Goal: Information Seeking & Learning: Learn about a topic

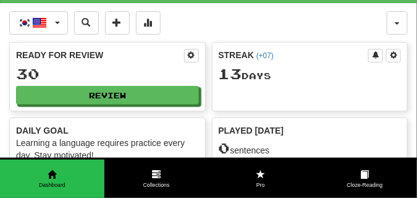
scroll to position [31, 0]
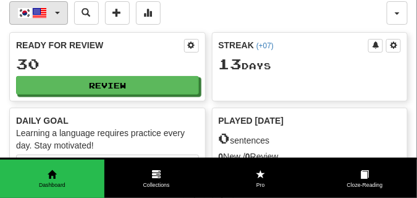
click at [59, 14] on span "button" at bounding box center [57, 13] width 5 height 2
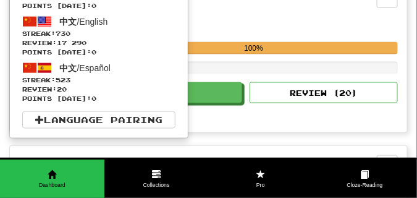
scroll to position [278, 0]
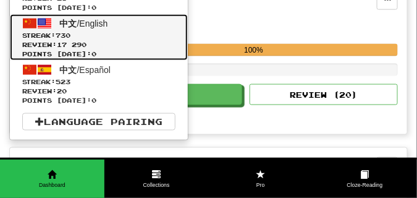
click at [87, 49] on span "Review: 17 290" at bounding box center [98, 44] width 153 height 9
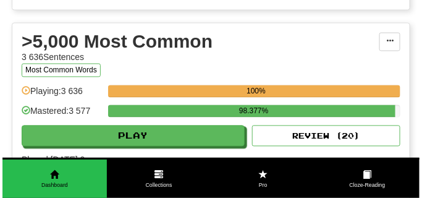
scroll to position [1236, 0]
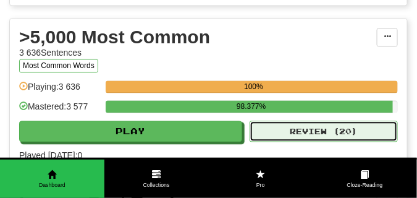
click at [258, 142] on button "Review ( 20 )" at bounding box center [324, 131] width 148 height 21
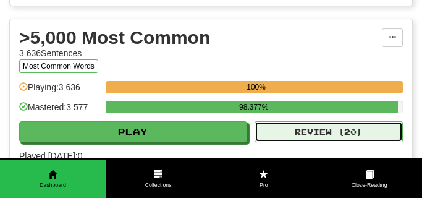
select select "**"
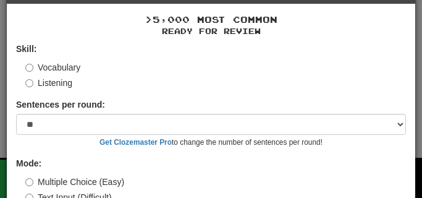
scroll to position [93, 0]
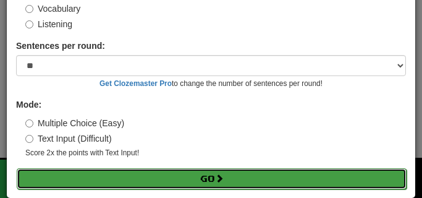
click at [118, 178] on button "Go" at bounding box center [212, 178] width 390 height 21
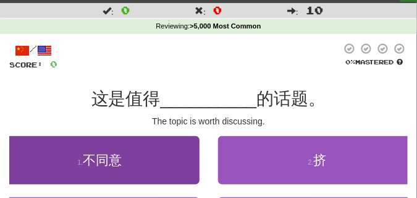
scroll to position [93, 0]
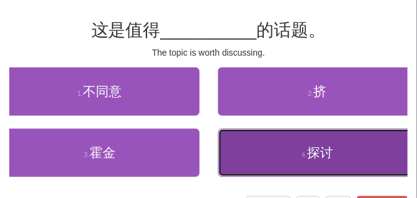
click at [281, 158] on button "4 . 探讨" at bounding box center [318, 153] width 200 height 48
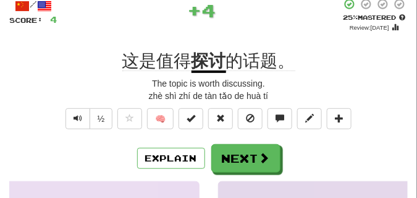
scroll to position [31, 0]
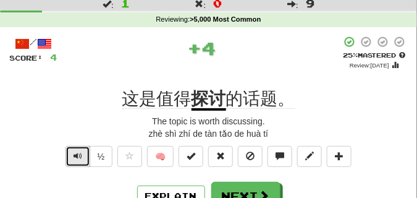
click at [71, 146] on button "Text-to-speech controls" at bounding box center [78, 156] width 25 height 21
click at [74, 159] on span "Text-to-speech controls" at bounding box center [78, 155] width 9 height 9
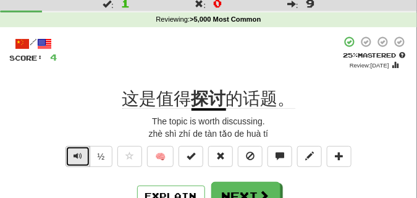
click at [74, 159] on span "Text-to-speech controls" at bounding box center [78, 155] width 9 height 9
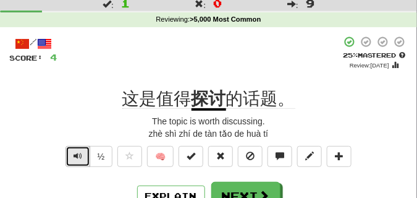
click at [74, 159] on span "Text-to-speech controls" at bounding box center [78, 155] width 9 height 9
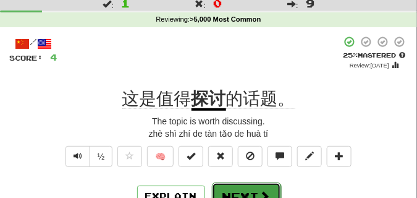
click at [243, 189] on button "Next" at bounding box center [246, 196] width 69 height 28
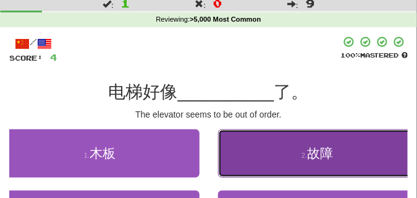
click at [271, 147] on button "2 . 故障" at bounding box center [318, 153] width 200 height 48
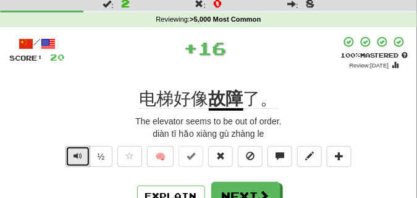
click at [77, 151] on span "Text-to-speech controls" at bounding box center [78, 155] width 9 height 9
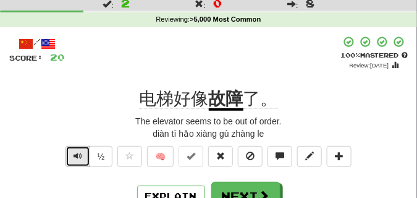
click at [77, 151] on span "Text-to-speech controls" at bounding box center [78, 155] width 9 height 9
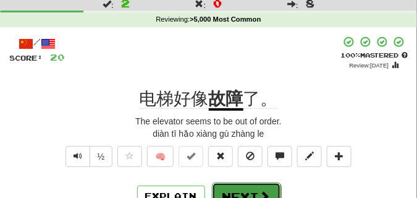
click at [240, 189] on button "Next" at bounding box center [246, 196] width 69 height 28
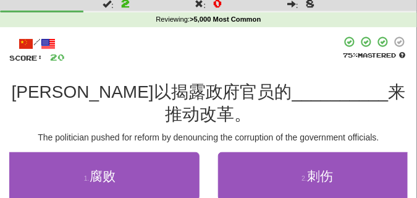
scroll to position [62, 0]
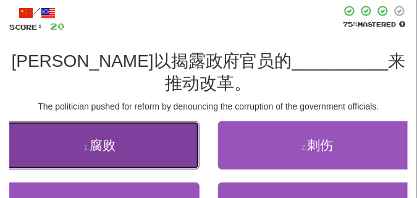
click at [53, 134] on button "1 . 腐败" at bounding box center [100, 145] width 200 height 48
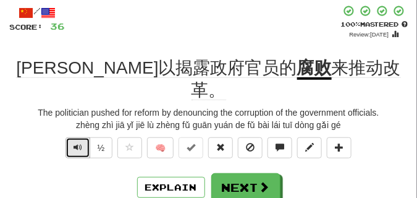
click at [70, 137] on button "Text-to-speech controls" at bounding box center [78, 147] width 25 height 21
click at [69, 137] on button "Text-to-speech controls" at bounding box center [78, 147] width 25 height 21
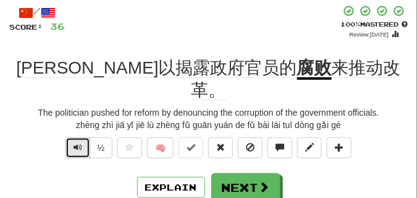
click at [69, 137] on button "Text-to-speech controls" at bounding box center [78, 147] width 25 height 21
click at [76, 143] on span "Text-to-speech controls" at bounding box center [78, 147] width 9 height 9
click at [74, 143] on span "Text-to-speech controls" at bounding box center [78, 147] width 9 height 9
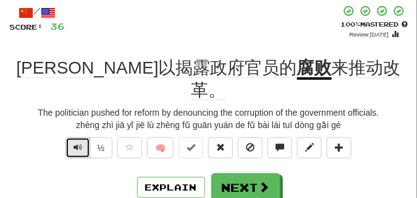
click at [74, 143] on span "Text-to-speech controls" at bounding box center [78, 147] width 9 height 9
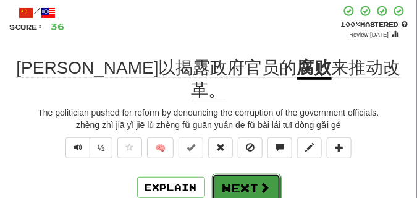
click at [235, 174] on button "Next" at bounding box center [246, 188] width 69 height 28
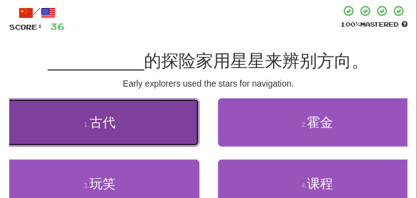
click at [158, 129] on button "1 . 古代" at bounding box center [100, 122] width 200 height 48
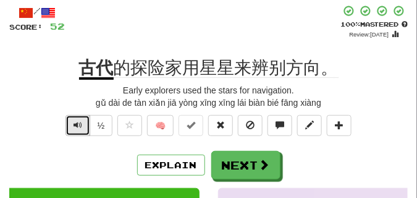
click at [74, 128] on span "Text-to-speech controls" at bounding box center [78, 125] width 9 height 9
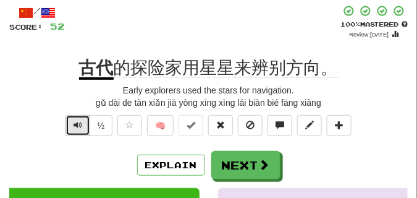
click at [74, 128] on span "Text-to-speech controls" at bounding box center [78, 125] width 9 height 9
click at [71, 128] on button "Text-to-speech controls" at bounding box center [78, 125] width 25 height 21
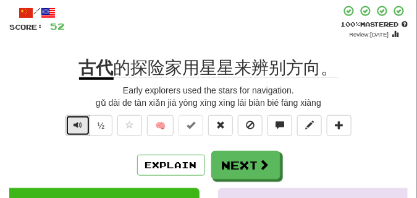
click at [71, 127] on button "Text-to-speech controls" at bounding box center [78, 125] width 25 height 21
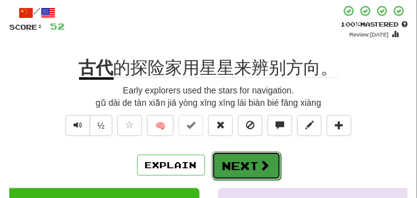
click at [234, 155] on button "Next" at bounding box center [246, 165] width 69 height 28
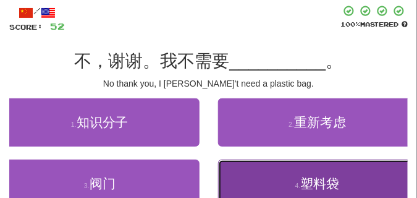
click at [288, 176] on button "4 . 塑料袋" at bounding box center [318, 183] width 200 height 48
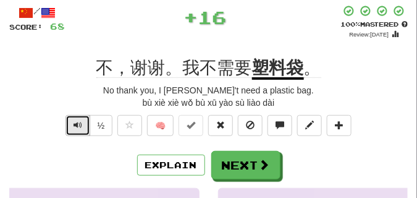
click at [83, 125] on button "Text-to-speech controls" at bounding box center [78, 125] width 25 height 21
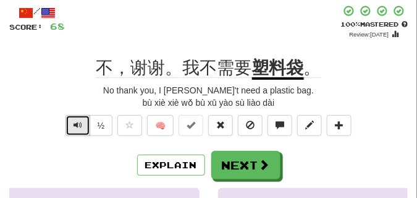
click at [77, 128] on span "Text-to-speech controls" at bounding box center [78, 125] width 9 height 9
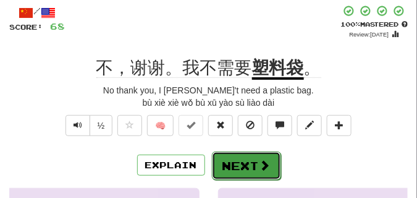
click at [243, 157] on button "Next" at bounding box center [246, 165] width 69 height 28
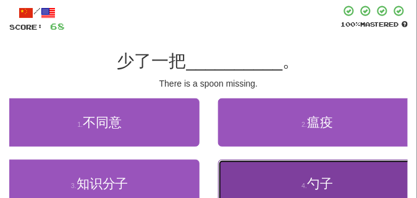
click at [233, 174] on button "4 . 勺子" at bounding box center [318, 183] width 200 height 48
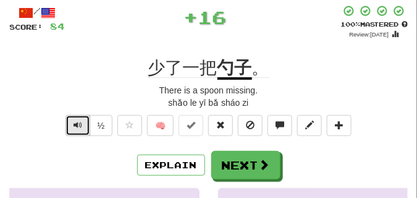
click at [77, 124] on span "Text-to-speech controls" at bounding box center [78, 125] width 9 height 9
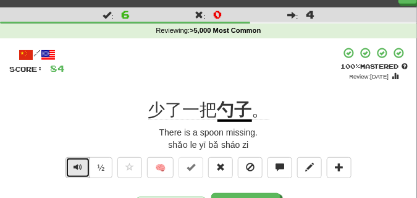
scroll to position [31, 0]
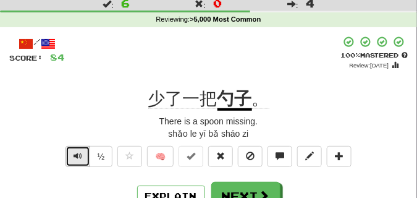
click at [74, 155] on span "Text-to-speech controls" at bounding box center [78, 155] width 9 height 9
click at [74, 154] on span "Text-to-speech controls" at bounding box center [78, 155] width 9 height 9
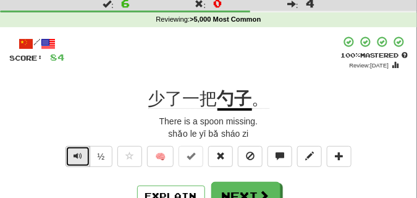
click at [74, 154] on span "Text-to-speech controls" at bounding box center [78, 155] width 9 height 9
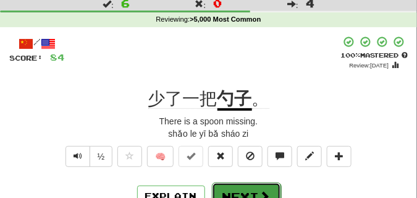
click at [242, 185] on button "Next" at bounding box center [246, 196] width 69 height 28
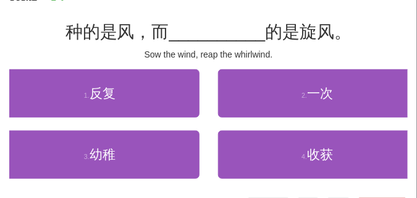
scroll to position [93, 0]
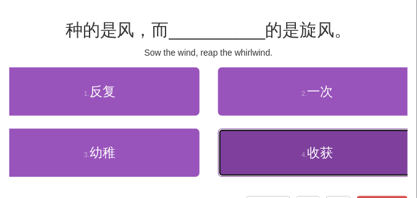
click at [258, 161] on button "4 . 收获" at bounding box center [318, 153] width 200 height 48
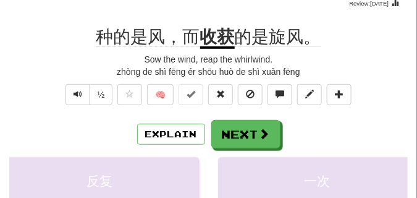
scroll to position [62, 0]
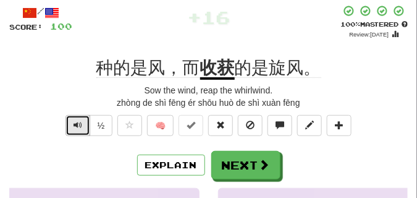
click at [76, 126] on span "Text-to-speech controls" at bounding box center [78, 125] width 9 height 9
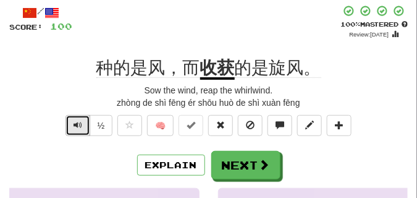
click at [75, 123] on span "Text-to-speech controls" at bounding box center [78, 125] width 9 height 9
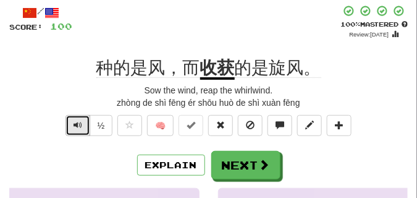
click at [75, 123] on span "Text-to-speech controls" at bounding box center [78, 125] width 9 height 9
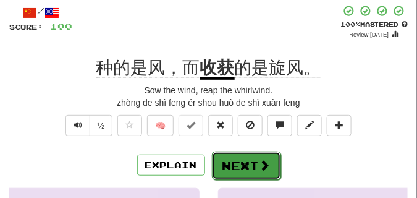
click at [243, 154] on button "Next" at bounding box center [246, 165] width 69 height 28
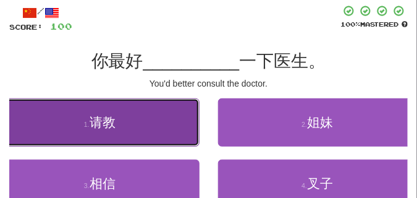
click at [148, 142] on button "1 . 请教" at bounding box center [100, 122] width 200 height 48
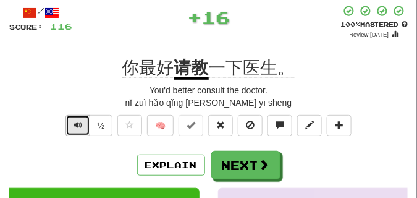
click at [75, 121] on span "Text-to-speech controls" at bounding box center [78, 125] width 9 height 9
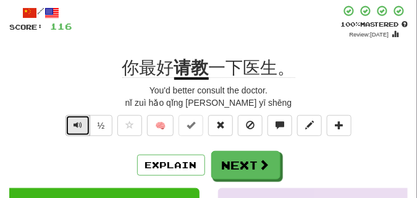
click at [75, 121] on span "Text-to-speech controls" at bounding box center [78, 125] width 9 height 9
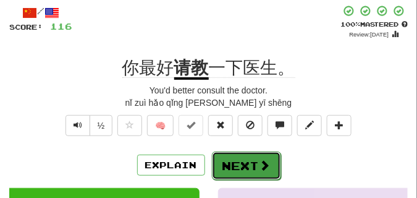
click at [239, 157] on button "Next" at bounding box center [246, 165] width 69 height 28
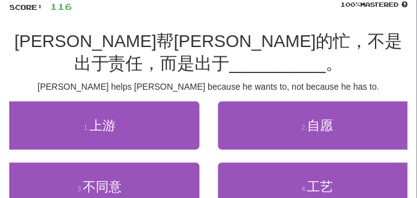
scroll to position [93, 0]
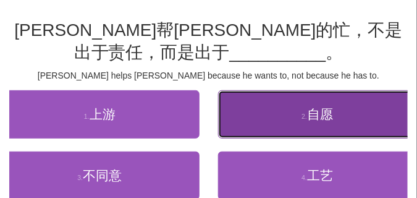
click at [242, 130] on button "2 . 自愿" at bounding box center [318, 114] width 200 height 48
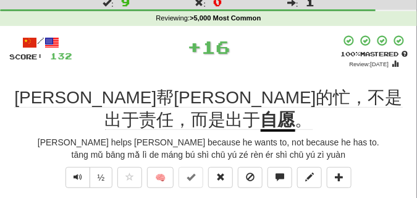
scroll to position [31, 0]
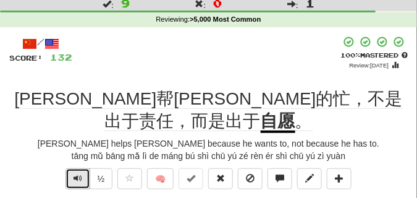
click at [77, 174] on span "Text-to-speech controls" at bounding box center [78, 178] width 9 height 9
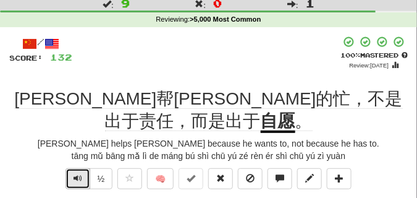
click at [77, 174] on span "Text-to-speech controls" at bounding box center [78, 178] width 9 height 9
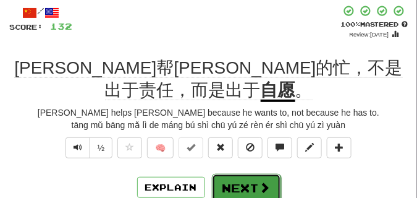
click at [252, 174] on button "Next" at bounding box center [246, 188] width 69 height 28
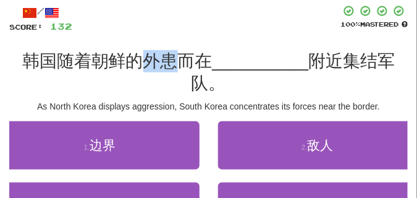
drag, startPoint x: 144, startPoint y: 57, endPoint x: 172, endPoint y: 59, distance: 28.5
click at [172, 59] on span "韩国随着朝鲜的外患而在" at bounding box center [117, 60] width 190 height 19
copy span "外患"
click at [241, 39] on div "/ Score: 132 100 % Mastered 韩国随着朝鲜的外患而在 __________ 附近集结军队。 As North Korea displ…" at bounding box center [208, 137] width 399 height 265
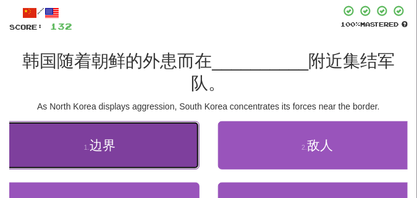
click at [122, 145] on button "1 . 边界" at bounding box center [100, 145] width 200 height 48
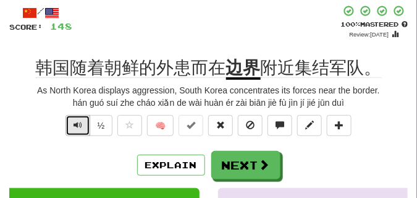
click at [75, 121] on span "Text-to-speech controls" at bounding box center [78, 125] width 9 height 9
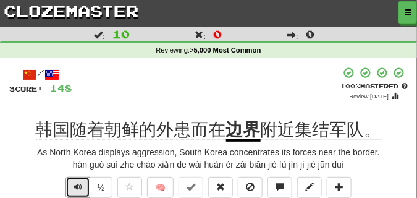
scroll to position [31, 0]
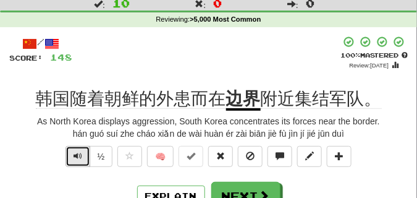
click at [76, 156] on span "Text-to-speech controls" at bounding box center [78, 155] width 9 height 9
click at [76, 154] on span "Text-to-speech controls" at bounding box center [78, 155] width 9 height 9
click at [76, 153] on span "Text-to-speech controls" at bounding box center [78, 155] width 9 height 9
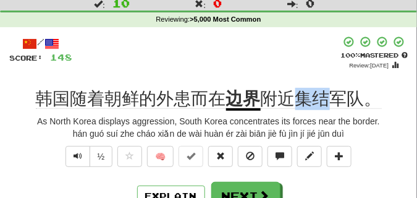
drag, startPoint x: 299, startPoint y: 93, endPoint x: 333, endPoint y: 96, distance: 33.5
click at [333, 96] on span "附近集结军队。" at bounding box center [321, 99] width 121 height 20
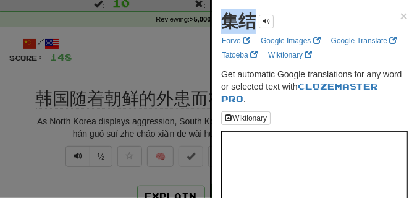
drag, startPoint x: 221, startPoint y: 29, endPoint x: 253, endPoint y: 29, distance: 32.1
copy strong "集结"
click at [191, 53] on div at bounding box center [208, 99] width 417 height 198
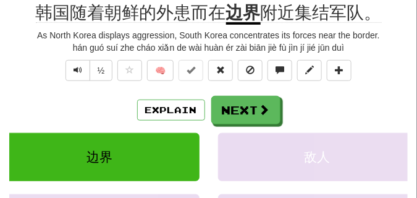
scroll to position [124, 0]
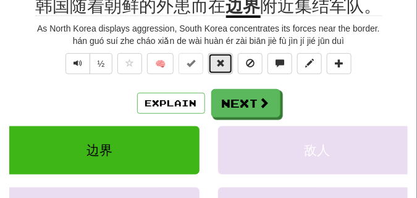
click at [221, 68] on button at bounding box center [220, 63] width 25 height 21
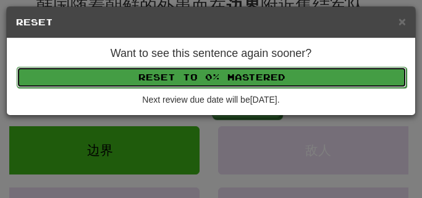
click at [221, 75] on button "Reset to 0% Mastered" at bounding box center [212, 77] width 390 height 21
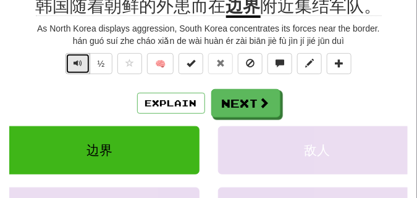
click at [74, 62] on span "Text-to-speech controls" at bounding box center [78, 63] width 9 height 9
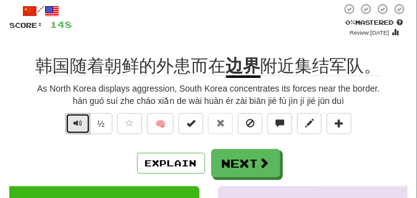
scroll to position [62, 0]
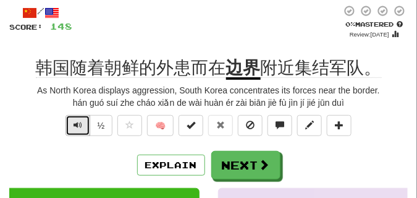
click at [74, 126] on span "Text-to-speech controls" at bounding box center [78, 125] width 9 height 9
click at [74, 117] on button "Text-to-speech controls" at bounding box center [78, 125] width 25 height 21
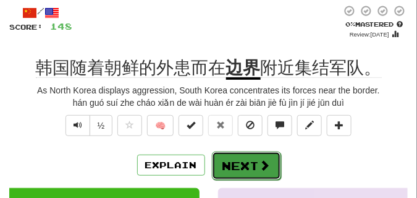
click at [252, 158] on button "Next" at bounding box center [246, 165] width 69 height 28
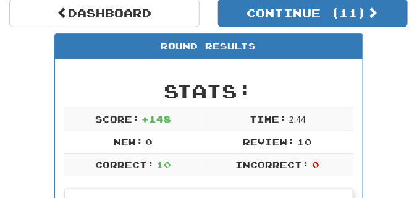
scroll to position [54, 0]
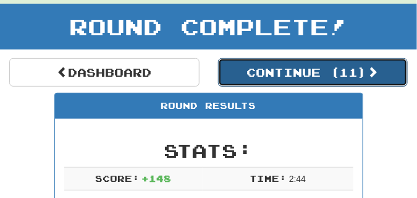
click at [277, 82] on button "Continue ( 11 )" at bounding box center [313, 72] width 190 height 28
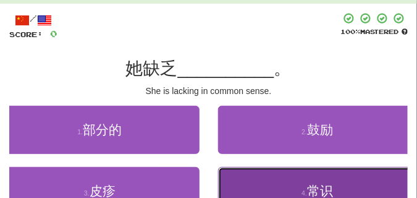
click at [290, 187] on button "4 . 常识" at bounding box center [318, 191] width 200 height 48
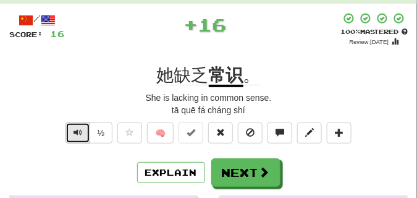
click at [80, 132] on span "Text-to-speech controls" at bounding box center [78, 132] width 9 height 9
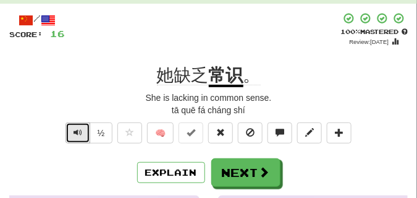
click at [80, 132] on span "Text-to-speech controls" at bounding box center [78, 132] width 9 height 9
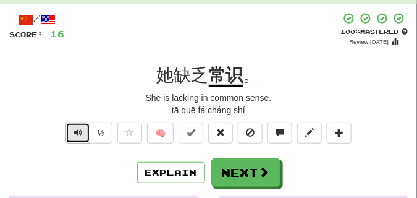
click at [80, 132] on span "Text-to-speech controls" at bounding box center [78, 132] width 9 height 9
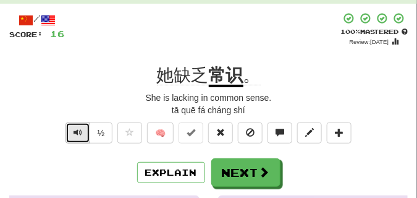
click at [80, 132] on span "Text-to-speech controls" at bounding box center [78, 132] width 9 height 9
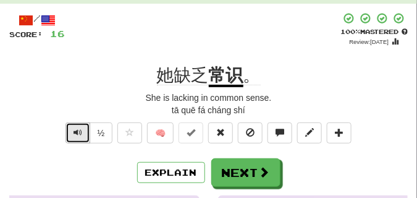
click at [80, 132] on span "Text-to-speech controls" at bounding box center [78, 132] width 9 height 9
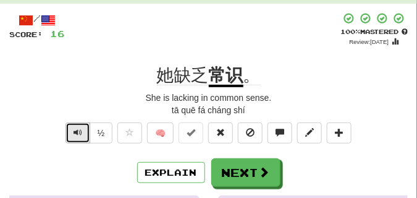
click at [80, 132] on span "Text-to-speech controls" at bounding box center [78, 132] width 9 height 9
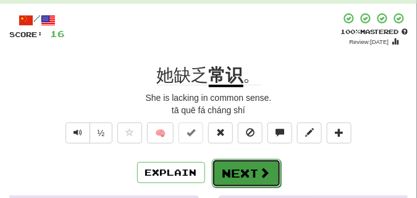
click at [262, 168] on span at bounding box center [265, 172] width 11 height 11
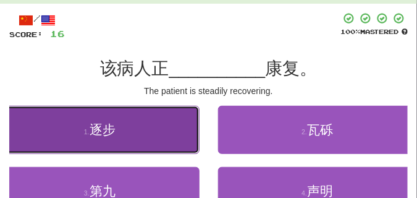
click at [98, 145] on button "1 . 逐步" at bounding box center [100, 130] width 200 height 48
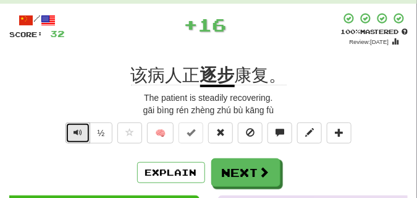
click at [77, 135] on span "Text-to-speech controls" at bounding box center [78, 132] width 9 height 9
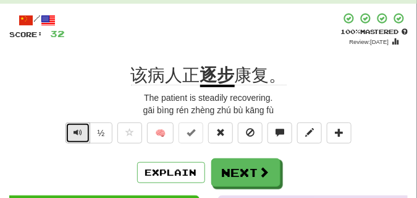
click at [77, 135] on span "Text-to-speech controls" at bounding box center [78, 132] width 9 height 9
click at [76, 135] on span "Text-to-speech controls" at bounding box center [78, 132] width 9 height 9
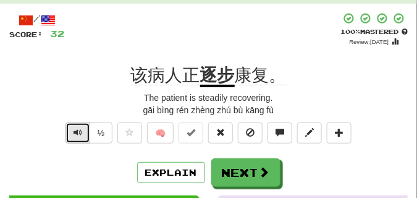
click at [76, 135] on span "Text-to-speech controls" at bounding box center [78, 132] width 9 height 9
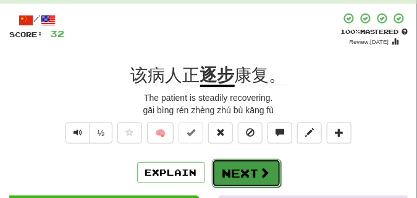
click at [237, 162] on button "Next" at bounding box center [246, 173] width 69 height 28
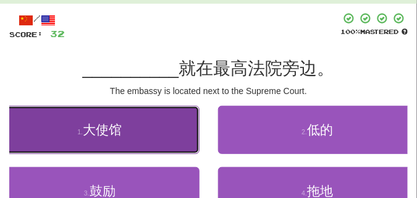
click at [93, 132] on span "大使馆" at bounding box center [102, 129] width 39 height 14
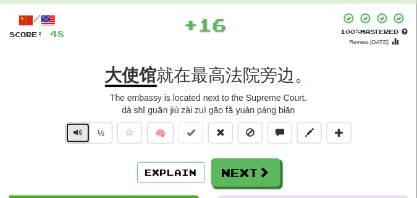
click at [76, 131] on span "Text-to-speech controls" at bounding box center [78, 132] width 9 height 9
click at [76, 130] on span "Text-to-speech controls" at bounding box center [78, 132] width 9 height 9
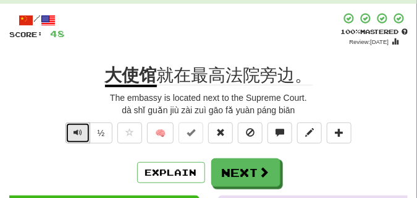
click at [74, 129] on span "Text-to-speech controls" at bounding box center [78, 132] width 9 height 9
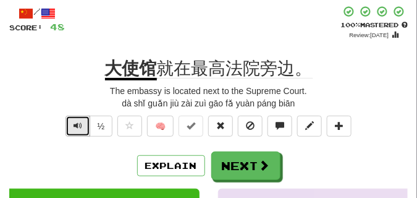
scroll to position [62, 0]
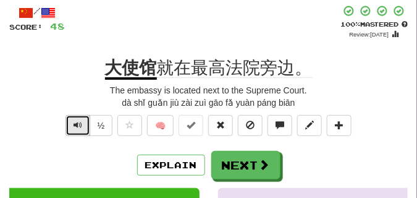
click at [77, 131] on button "Text-to-speech controls" at bounding box center [78, 125] width 25 height 21
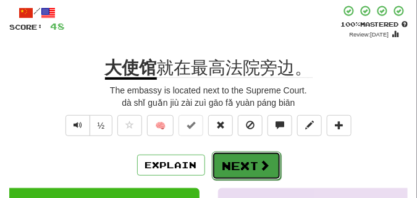
click at [252, 153] on button "Next" at bounding box center [246, 165] width 69 height 28
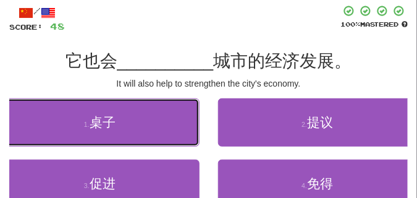
drag, startPoint x: 144, startPoint y: 108, endPoint x: 138, endPoint y: 90, distance: 18.8
click at [138, 90] on div "/ Score: 48 100 % Mastered 它也会 __________ 城市的经济发展。 It will also help to strengt…" at bounding box center [208, 126] width 399 height 243
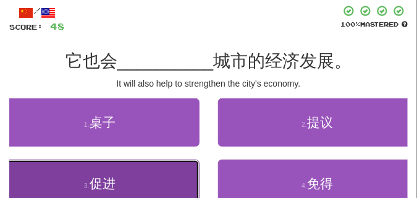
click at [137, 167] on button "3 . 促进" at bounding box center [100, 183] width 200 height 48
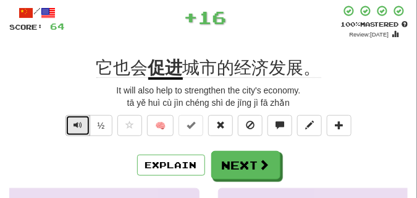
click at [71, 125] on button "Text-to-speech controls" at bounding box center [78, 125] width 25 height 21
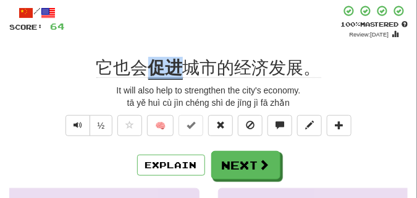
drag, startPoint x: 148, startPoint y: 70, endPoint x: 177, endPoint y: 72, distance: 29.7
click at [177, 72] on div "它也会 促进 城市的经济发展。" at bounding box center [208, 68] width 399 height 22
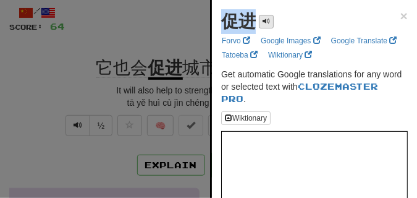
drag, startPoint x: 216, startPoint y: 27, endPoint x: 260, endPoint y: 26, distance: 43.9
copy div "促进"
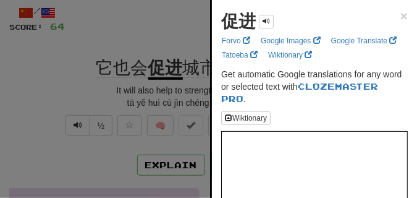
click at [117, 40] on div at bounding box center [208, 99] width 417 height 198
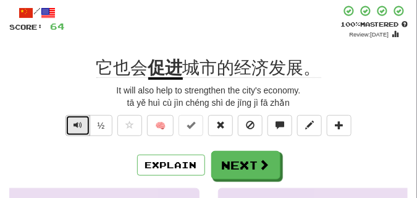
click at [74, 121] on span "Text-to-speech controls" at bounding box center [78, 125] width 9 height 9
click at [74, 129] on span "Text-to-speech controls" at bounding box center [78, 125] width 9 height 9
click at [76, 125] on span "Text-to-speech controls" at bounding box center [78, 125] width 9 height 9
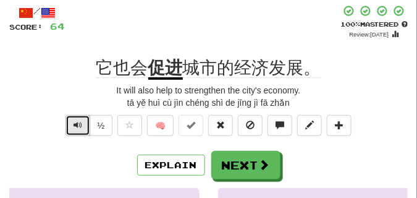
click at [76, 125] on span "Text-to-speech controls" at bounding box center [78, 125] width 9 height 9
click at [74, 129] on span "Text-to-speech controls" at bounding box center [78, 125] width 9 height 9
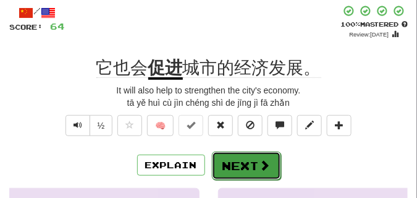
click at [227, 159] on button "Next" at bounding box center [246, 165] width 69 height 28
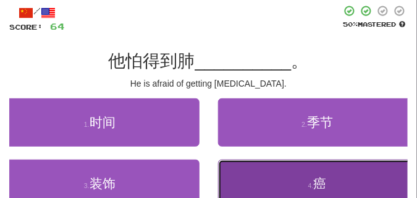
click at [284, 167] on button "4 . 癌" at bounding box center [318, 183] width 200 height 48
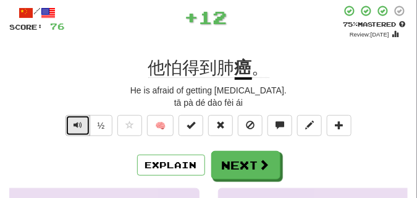
click at [83, 129] on button "Text-to-speech controls" at bounding box center [78, 125] width 25 height 21
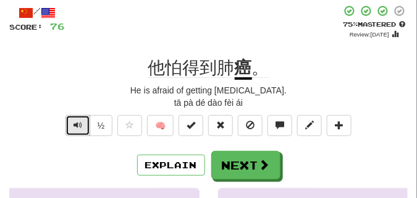
click at [83, 129] on button "Text-to-speech controls" at bounding box center [78, 125] width 25 height 21
click at [82, 128] on button "Text-to-speech controls" at bounding box center [78, 125] width 25 height 21
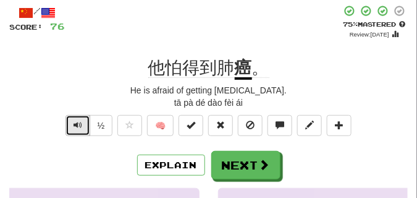
click at [82, 128] on button "Text-to-speech controls" at bounding box center [78, 125] width 25 height 21
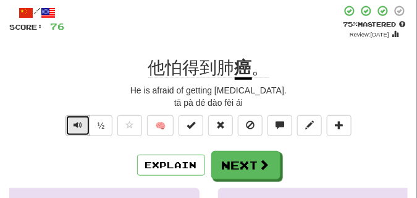
click at [82, 128] on button "Text-to-speech controls" at bounding box center [78, 125] width 25 height 21
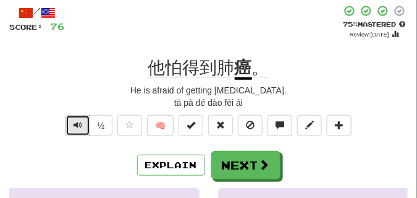
click at [82, 128] on button "Text-to-speech controls" at bounding box center [78, 125] width 25 height 21
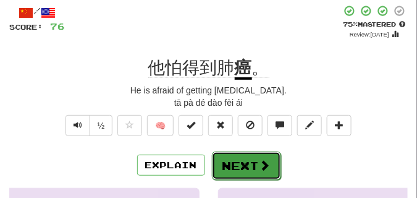
click at [247, 158] on button "Next" at bounding box center [246, 165] width 69 height 28
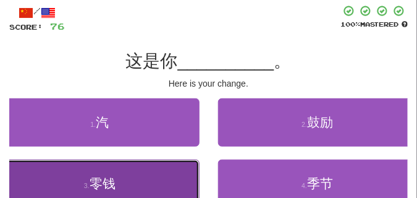
click at [121, 180] on button "3 . 零钱" at bounding box center [100, 183] width 200 height 48
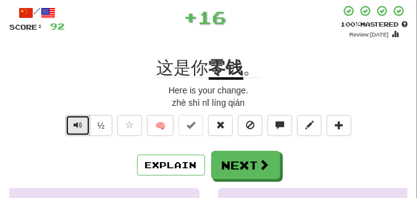
click at [83, 124] on button "Text-to-speech controls" at bounding box center [78, 125] width 25 height 21
click at [80, 122] on span "Text-to-speech controls" at bounding box center [78, 125] width 9 height 9
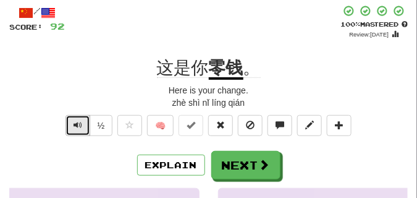
click at [80, 122] on span "Text-to-speech controls" at bounding box center [78, 125] width 9 height 9
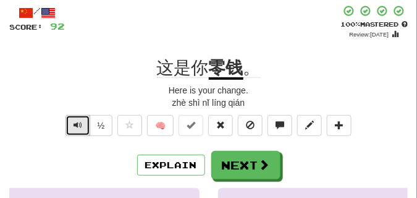
click at [80, 122] on span "Text-to-speech controls" at bounding box center [78, 125] width 9 height 9
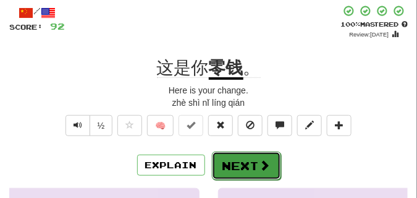
click at [247, 158] on button "Next" at bounding box center [246, 165] width 69 height 28
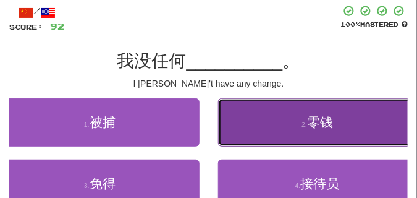
click at [266, 127] on button "2 . 零钱" at bounding box center [318, 122] width 200 height 48
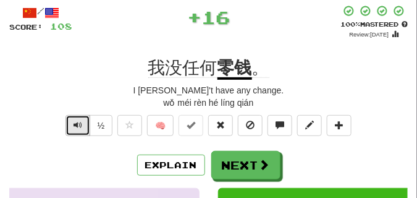
click at [76, 122] on span "Text-to-speech controls" at bounding box center [78, 125] width 9 height 9
click at [78, 125] on span "Text-to-speech controls" at bounding box center [78, 125] width 9 height 9
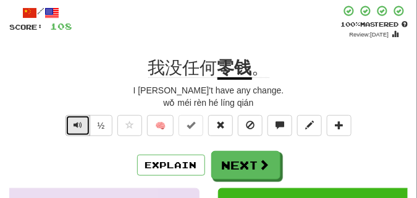
click at [78, 125] on span "Text-to-speech controls" at bounding box center [78, 125] width 9 height 9
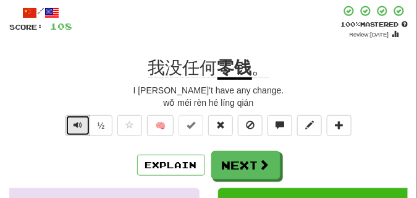
click at [78, 125] on span "Text-to-speech controls" at bounding box center [78, 125] width 9 height 9
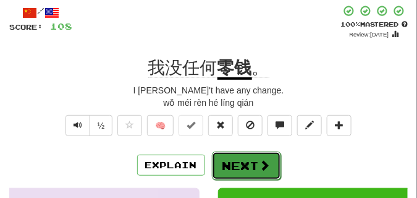
click at [220, 160] on button "Next" at bounding box center [246, 165] width 69 height 28
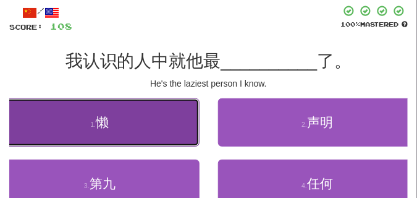
click at [130, 129] on button "1 . 懒" at bounding box center [100, 122] width 200 height 48
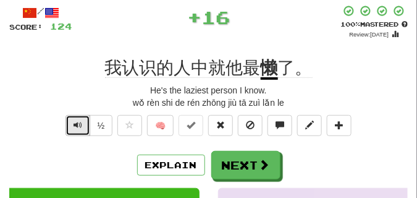
click at [76, 125] on span "Text-to-speech controls" at bounding box center [78, 125] width 9 height 9
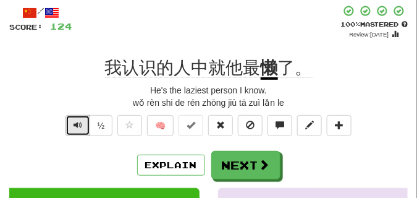
click at [76, 125] on span "Text-to-speech controls" at bounding box center [78, 125] width 9 height 9
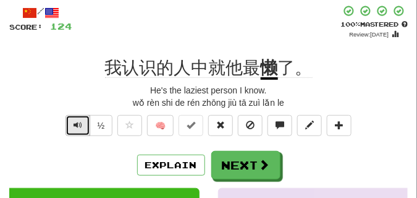
click at [76, 125] on span "Text-to-speech controls" at bounding box center [78, 125] width 9 height 9
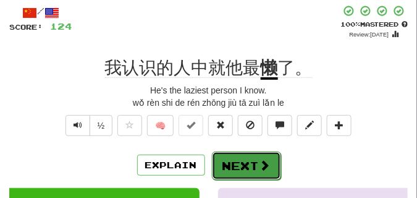
click at [245, 158] on button "Next" at bounding box center [246, 165] width 69 height 28
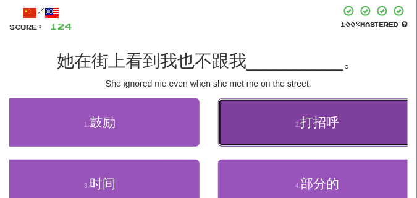
click at [250, 130] on button "2 . 打招呼" at bounding box center [318, 122] width 200 height 48
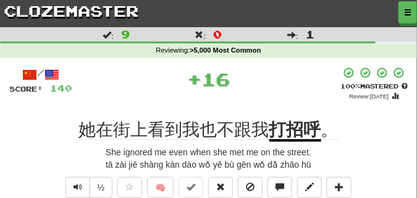
scroll to position [31, 0]
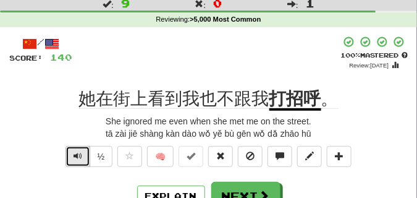
click at [78, 158] on span "Text-to-speech controls" at bounding box center [78, 155] width 9 height 9
click at [78, 157] on span "Text-to-speech controls" at bounding box center [78, 155] width 9 height 9
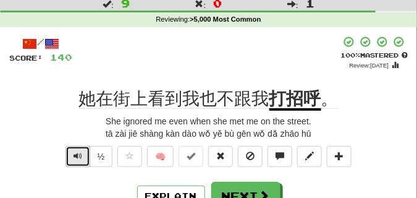
click at [79, 156] on span "Text-to-speech controls" at bounding box center [78, 155] width 9 height 9
click at [80, 156] on span "Text-to-speech controls" at bounding box center [78, 155] width 9 height 9
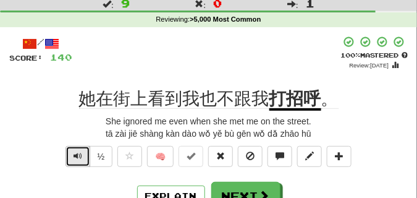
click at [80, 156] on span "Text-to-speech controls" at bounding box center [78, 155] width 9 height 9
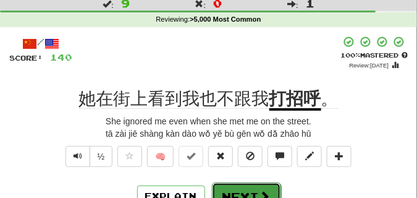
click at [224, 187] on button "Next" at bounding box center [246, 196] width 69 height 28
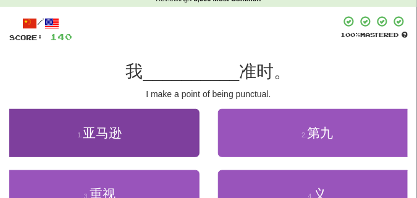
scroll to position [62, 0]
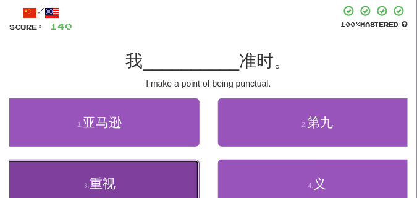
click at [140, 170] on button "3 . 重视" at bounding box center [100, 183] width 200 height 48
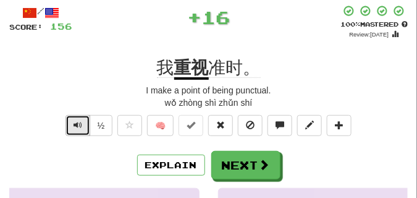
click at [70, 123] on button "Text-to-speech controls" at bounding box center [78, 125] width 25 height 21
click at [72, 123] on button "Text-to-speech controls" at bounding box center [78, 125] width 25 height 21
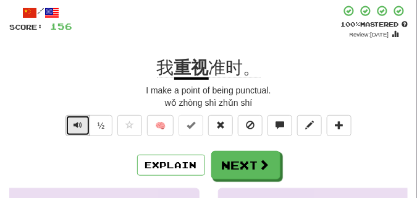
click at [72, 123] on button "Text-to-speech controls" at bounding box center [78, 125] width 25 height 21
click at [74, 123] on span "Text-to-speech controls" at bounding box center [78, 125] width 9 height 9
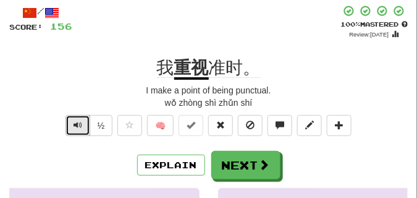
click at [74, 123] on span "Text-to-speech controls" at bounding box center [78, 125] width 9 height 9
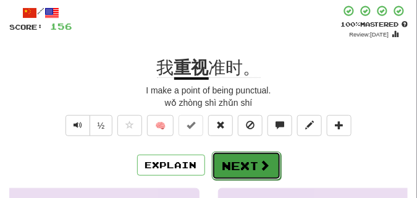
click at [217, 161] on button "Next" at bounding box center [246, 165] width 69 height 28
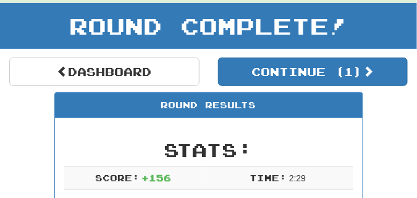
scroll to position [54, 0]
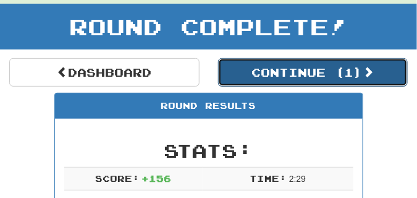
click at [329, 78] on button "Continue ( 1 )" at bounding box center [313, 72] width 190 height 28
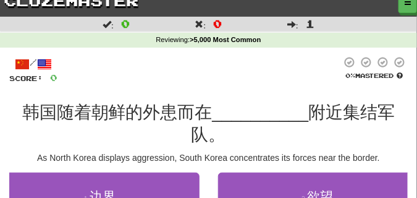
scroll to position [0, 0]
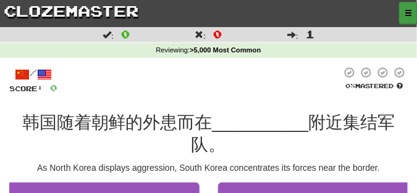
click at [405, 14] on span "button" at bounding box center [408, 12] width 7 height 7
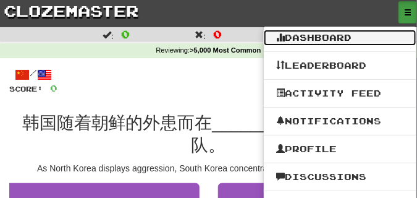
click at [334, 37] on link "Dashboard" at bounding box center [340, 38] width 153 height 16
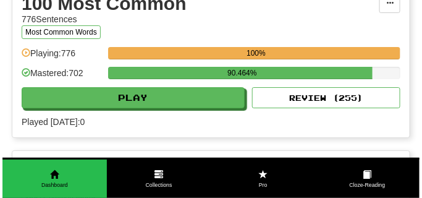
scroll to position [773, 0]
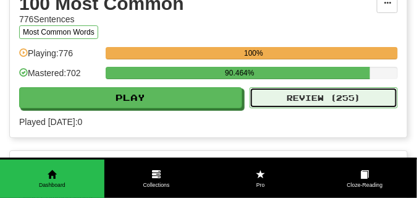
click at [292, 108] on button "Review ( 255 )" at bounding box center [324, 97] width 148 height 21
select select "**"
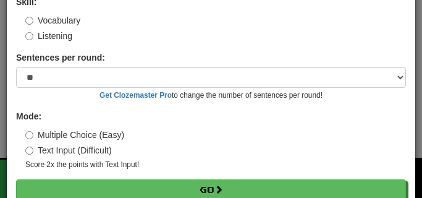
scroll to position [100, 0]
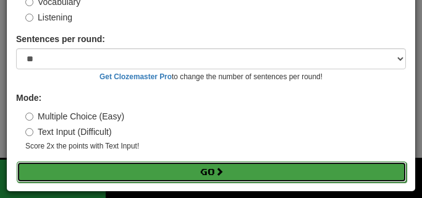
click at [194, 165] on button "Go" at bounding box center [212, 171] width 390 height 21
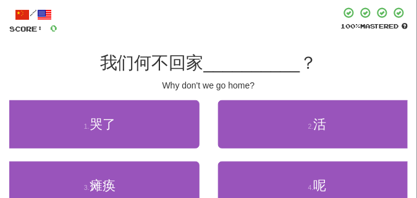
scroll to position [62, 0]
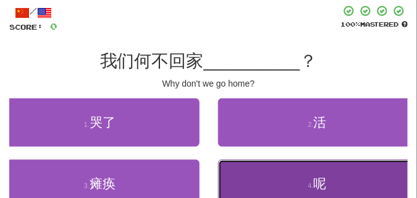
click at [272, 178] on button "4 . 呢" at bounding box center [318, 183] width 200 height 48
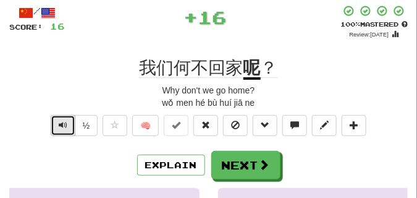
click at [62, 126] on span "Text-to-speech controls" at bounding box center [63, 125] width 9 height 9
click at [62, 125] on span "Text-to-speech controls" at bounding box center [63, 125] width 9 height 9
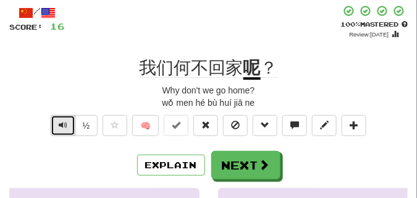
click at [62, 125] on span "Text-to-speech controls" at bounding box center [63, 125] width 9 height 9
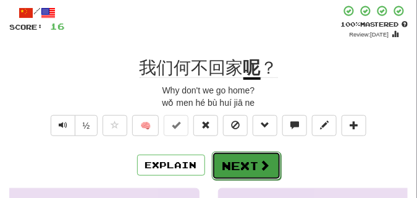
click at [249, 161] on button "Next" at bounding box center [246, 165] width 69 height 28
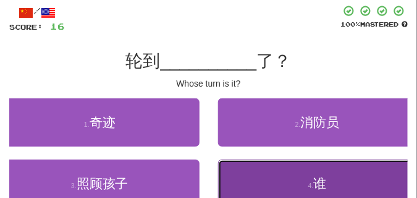
click at [276, 184] on button "4 . 谁" at bounding box center [318, 183] width 200 height 48
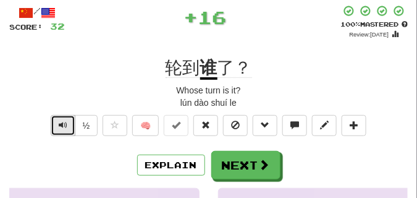
click at [69, 129] on button "Text-to-speech controls" at bounding box center [63, 125] width 25 height 21
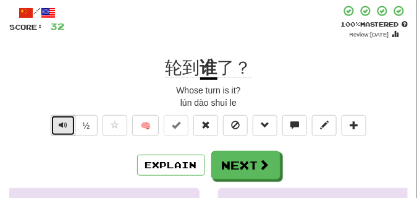
click at [69, 129] on button "Text-to-speech controls" at bounding box center [63, 125] width 25 height 21
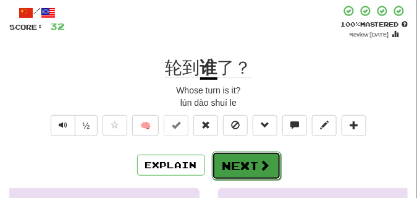
click at [248, 163] on button "Next" at bounding box center [246, 165] width 69 height 28
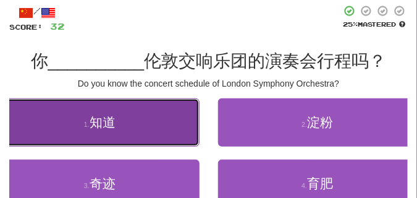
click at [177, 119] on button "1 . 知道" at bounding box center [100, 122] width 200 height 48
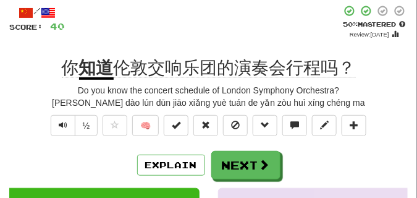
click at [166, 68] on span "伦敦交响乐团的演奏会行程吗？" at bounding box center [235, 68] width 242 height 20
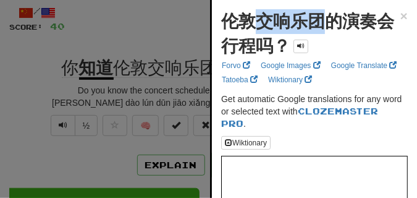
drag, startPoint x: 264, startPoint y: 20, endPoint x: 327, endPoint y: 20, distance: 63.0
click at [327, 20] on strong "伦敦交响乐团的演奏会行程吗？" at bounding box center [307, 34] width 173 height 44
copy strong "交响乐团"
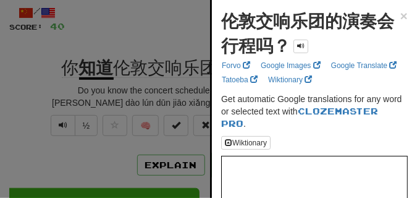
click at [135, 38] on div at bounding box center [208, 99] width 417 height 198
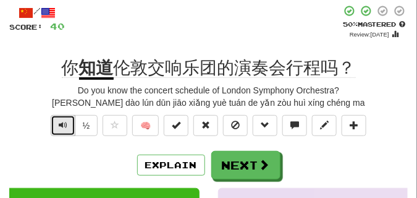
click at [57, 120] on button "Text-to-speech controls" at bounding box center [63, 125] width 25 height 21
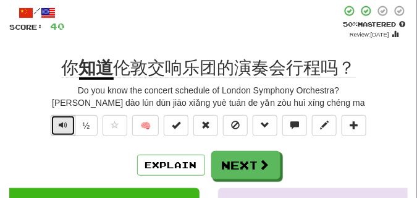
click at [57, 120] on button "Text-to-speech controls" at bounding box center [63, 125] width 25 height 21
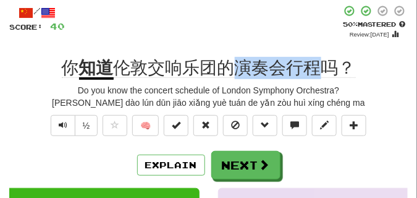
drag, startPoint x: 239, startPoint y: 64, endPoint x: 318, endPoint y: 66, distance: 79.1
click at [318, 66] on span "伦敦交响乐团的演奏会行程吗？" at bounding box center [235, 68] width 242 height 20
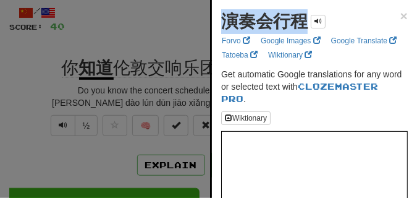
drag, startPoint x: 222, startPoint y: 28, endPoint x: 304, endPoint y: 30, distance: 82.2
click at [304, 30] on strong "演奏会行程" at bounding box center [264, 21] width 87 height 19
copy strong "演奏会行程"
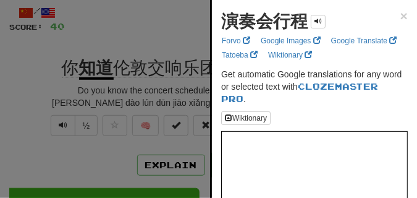
click at [180, 20] on div at bounding box center [208, 99] width 417 height 198
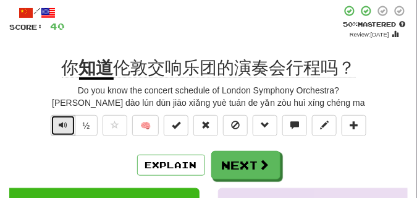
click at [57, 124] on button "Text-to-speech controls" at bounding box center [63, 125] width 25 height 21
click at [56, 123] on button "Text-to-speech controls" at bounding box center [63, 125] width 25 height 21
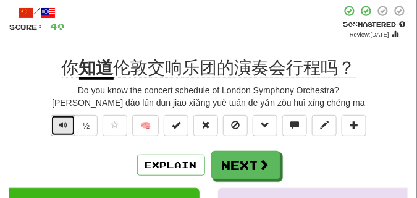
click at [56, 123] on button "Text-to-speech controls" at bounding box center [63, 125] width 25 height 21
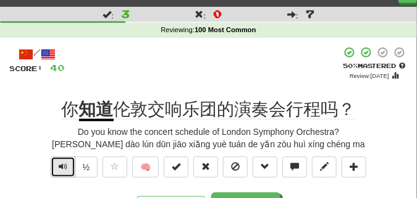
scroll to position [31, 0]
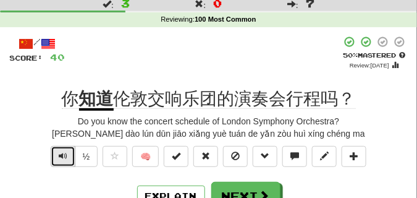
click at [59, 156] on span "Text-to-speech controls" at bounding box center [63, 155] width 9 height 9
click at [59, 155] on span "Text-to-speech controls" at bounding box center [63, 155] width 9 height 9
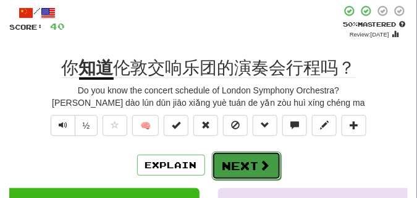
click at [227, 159] on button "Next" at bounding box center [246, 165] width 69 height 28
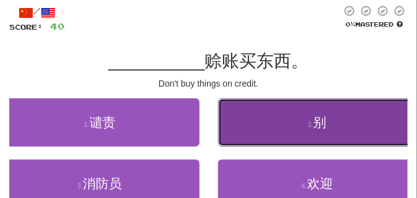
click at [253, 115] on button "2 . 别" at bounding box center [318, 122] width 200 height 48
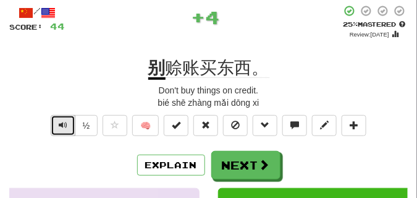
click at [55, 121] on button "Text-to-speech controls" at bounding box center [63, 125] width 25 height 21
click at [56, 120] on button "Text-to-speech controls" at bounding box center [63, 125] width 25 height 21
click at [60, 125] on span "Text-to-speech controls" at bounding box center [63, 125] width 9 height 9
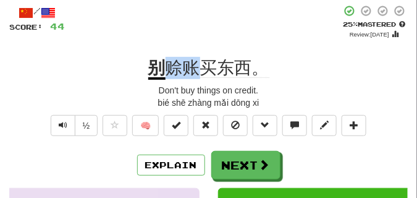
drag, startPoint x: 169, startPoint y: 69, endPoint x: 201, endPoint y: 69, distance: 32.1
click at [201, 69] on span "赊账买东西。" at bounding box center [218, 68] width 104 height 20
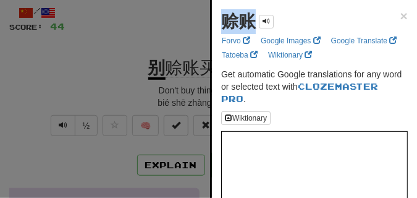
drag, startPoint x: 221, startPoint y: 19, endPoint x: 253, endPoint y: 22, distance: 33.0
copy strong "赊账"
click at [80, 88] on div at bounding box center [208, 99] width 417 height 198
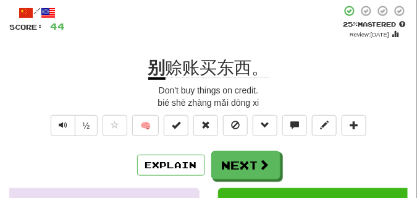
click at [154, 39] on div "+ 4" at bounding box center [203, 22] width 276 height 34
click at [62, 123] on span "Text-to-speech controls" at bounding box center [63, 125] width 9 height 9
click at [61, 122] on span "Text-to-speech controls" at bounding box center [63, 125] width 9 height 9
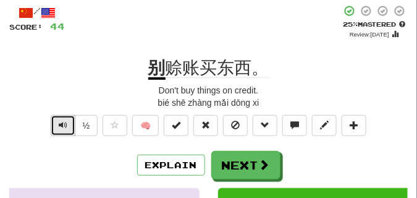
click at [61, 122] on span "Text-to-speech controls" at bounding box center [63, 125] width 9 height 9
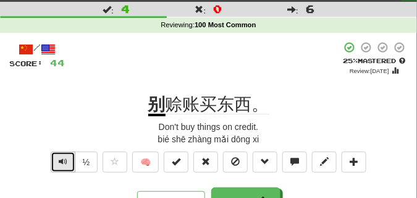
scroll to position [0, 0]
